Goal: Share content

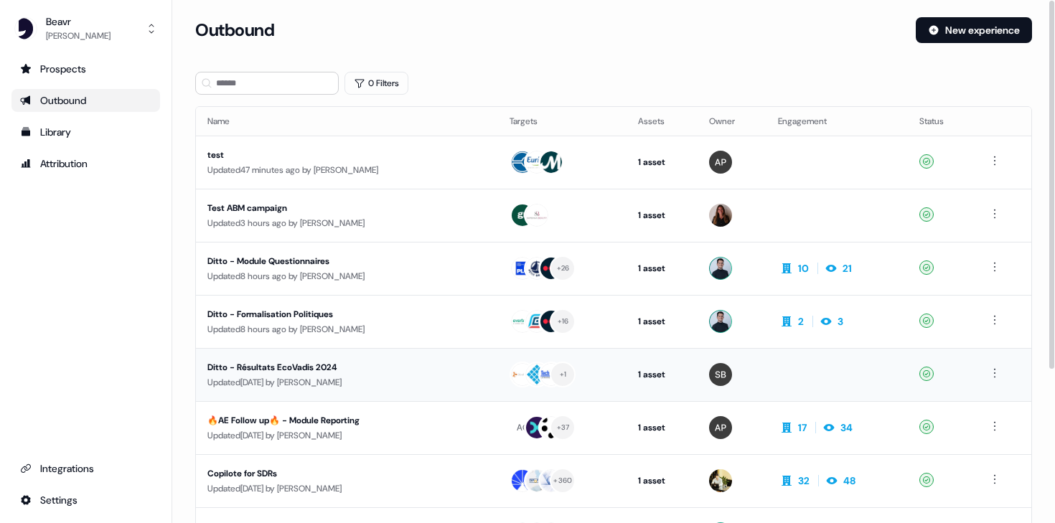
click at [253, 375] on div "Updated [DATE] by [PERSON_NAME]" at bounding box center [346, 382] width 279 height 14
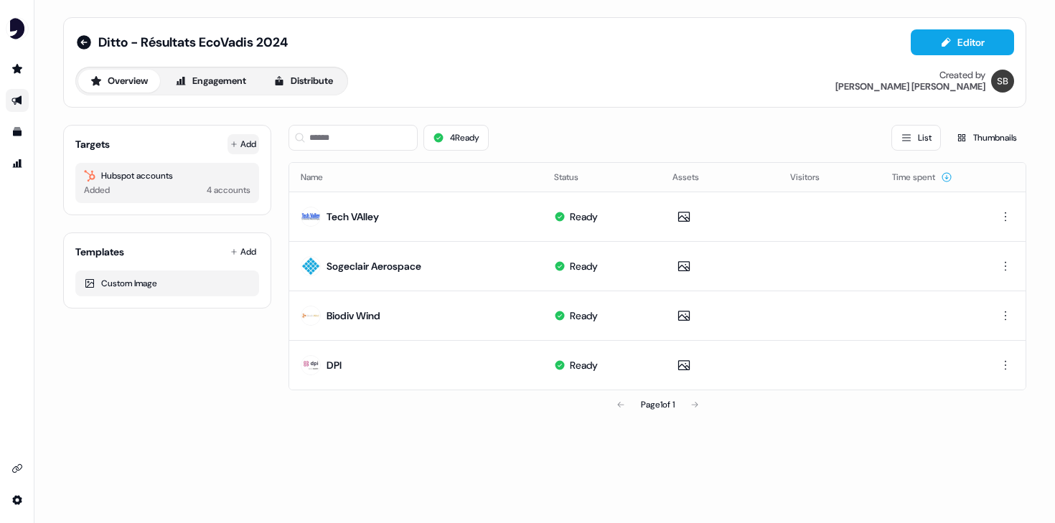
click at [254, 141] on button "Add" at bounding box center [244, 144] width 32 height 20
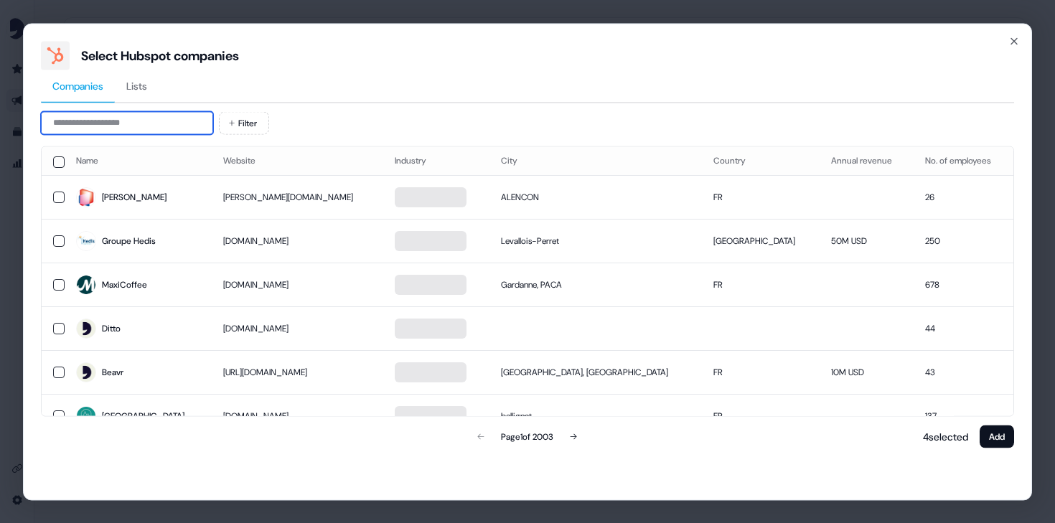
click at [192, 126] on input at bounding box center [127, 122] width 172 height 23
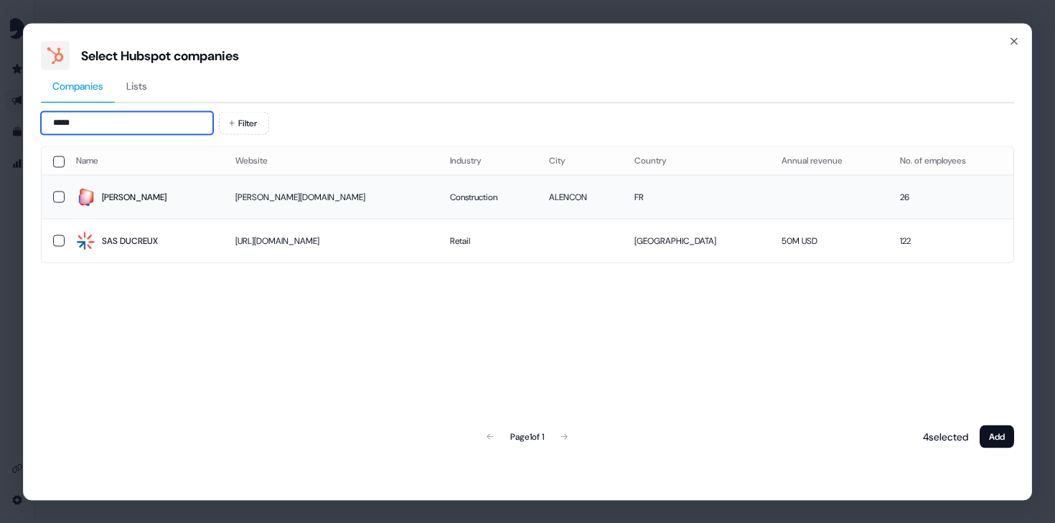
type input "*****"
click at [57, 198] on button "button" at bounding box center [58, 196] width 11 height 11
click at [1001, 433] on button "Add" at bounding box center [997, 436] width 34 height 23
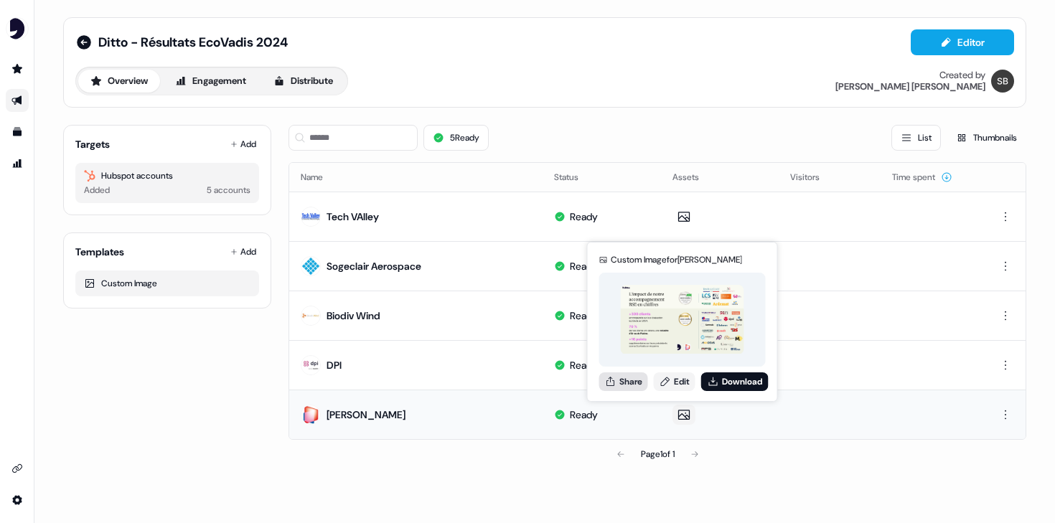
click at [633, 376] on button "Share" at bounding box center [623, 382] width 49 height 19
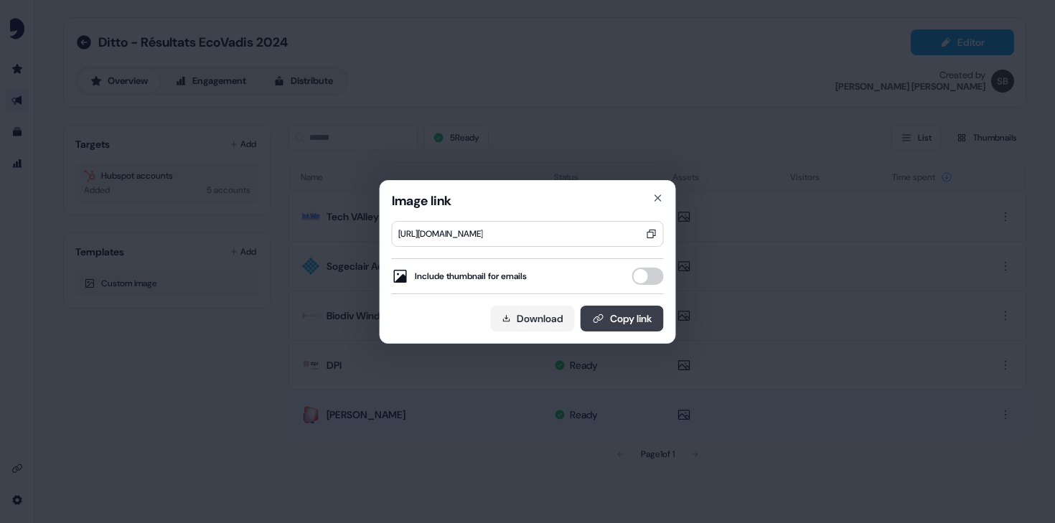
click at [610, 317] on button "Copy link" at bounding box center [622, 319] width 83 height 26
